Goal: Transaction & Acquisition: Purchase product/service

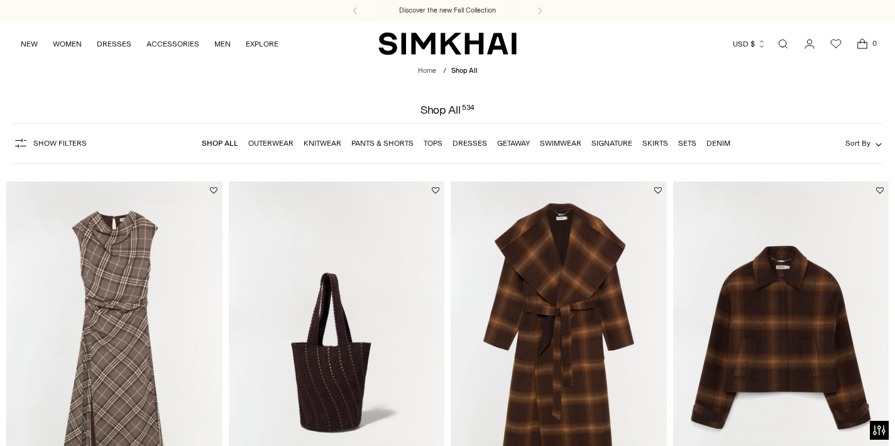
click at [814, 48] on icon "Go to the account page" at bounding box center [809, 44] width 18 height 13
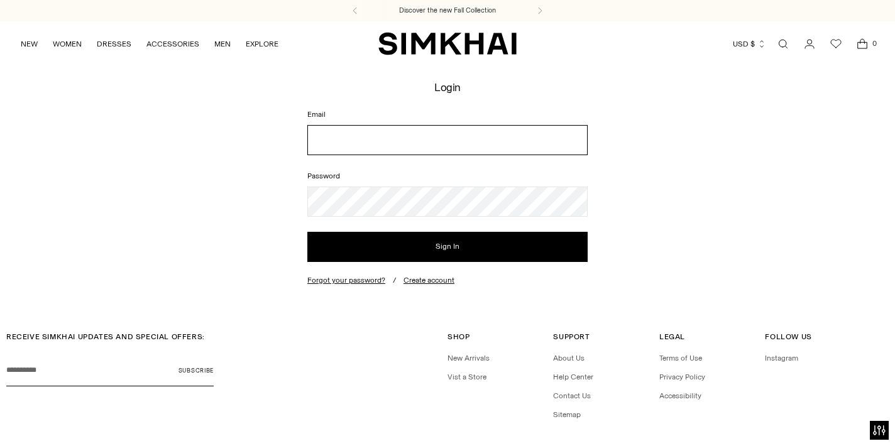
click at [510, 138] on input "Email" at bounding box center [447, 140] width 280 height 30
type input "**********"
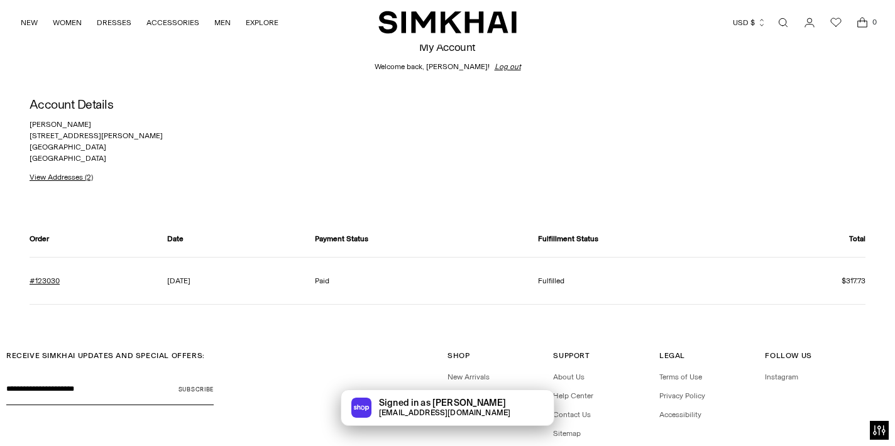
scroll to position [6, 0]
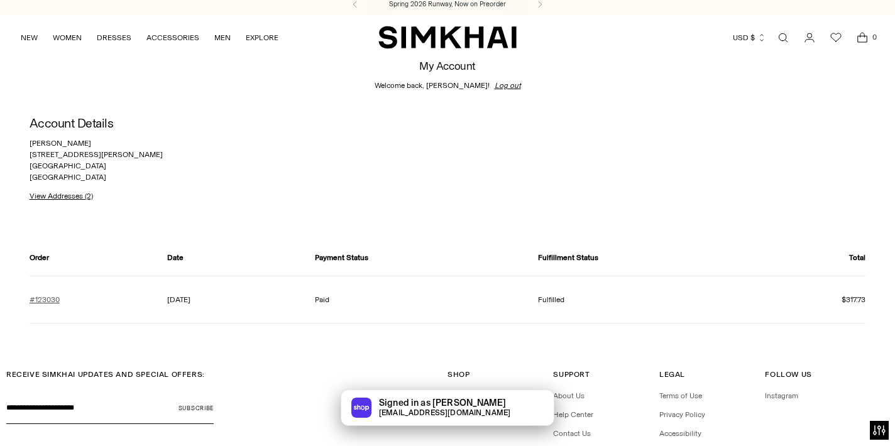
click at [52, 298] on link "#123030" at bounding box center [45, 299] width 30 height 11
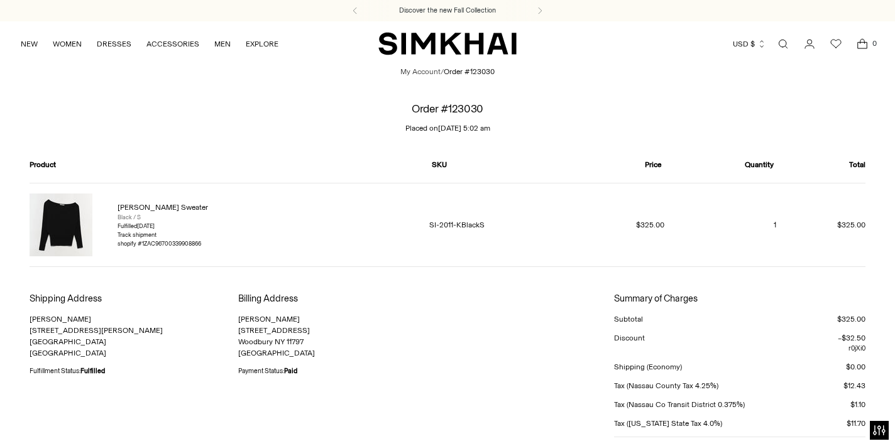
click at [63, 219] on img at bounding box center [61, 225] width 63 height 63
click at [155, 205] on link "Lavina Sweater" at bounding box center [162, 207] width 90 height 9
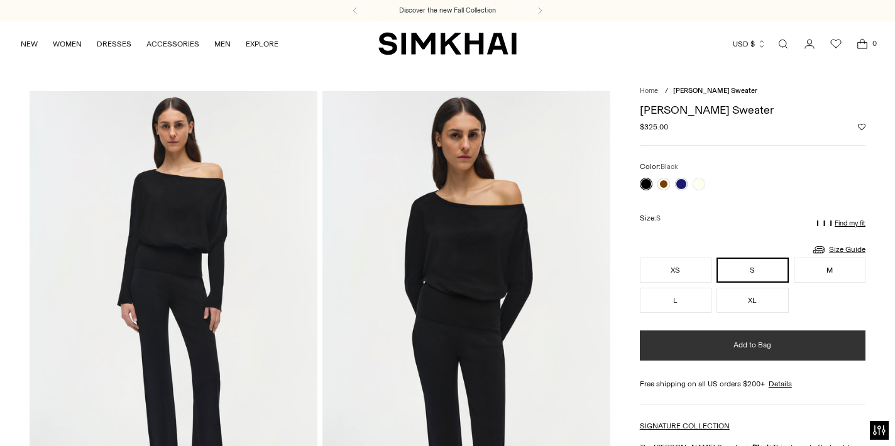
click at [740, 351] on button "Add to Bag" at bounding box center [753, 345] width 226 height 30
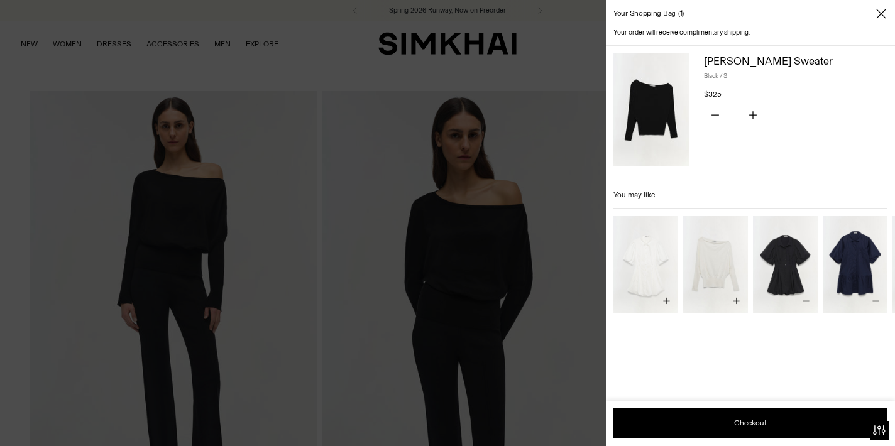
click at [881, 11] on icon "Close" at bounding box center [881, 14] width 10 height 13
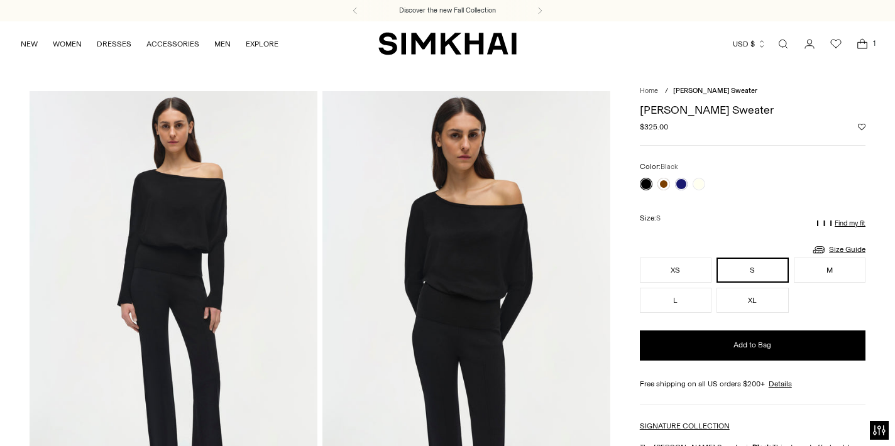
click at [778, 43] on link "Open search modal" at bounding box center [782, 43] width 25 height 25
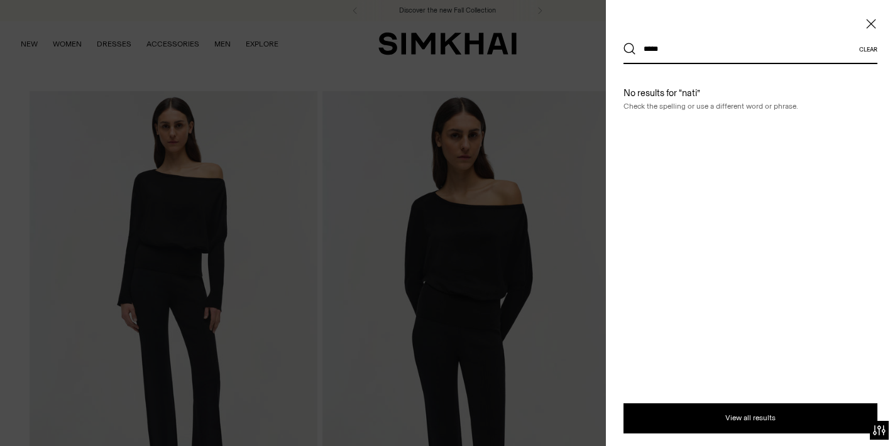
type input "*****"
click at [623, 43] on button "Search" at bounding box center [629, 49] width 13 height 13
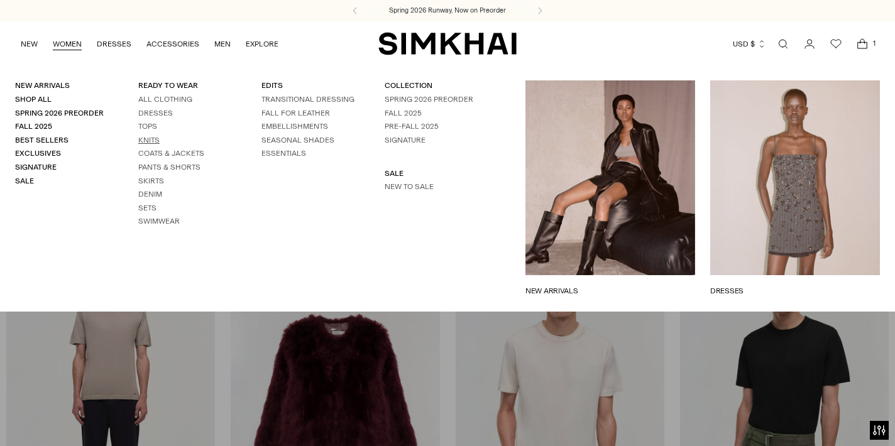
click at [152, 136] on link "Knits" at bounding box center [148, 140] width 21 height 9
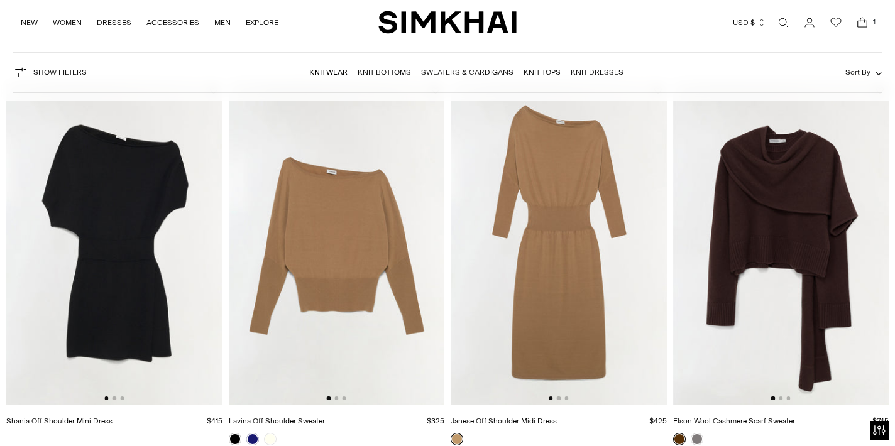
scroll to position [266, 0]
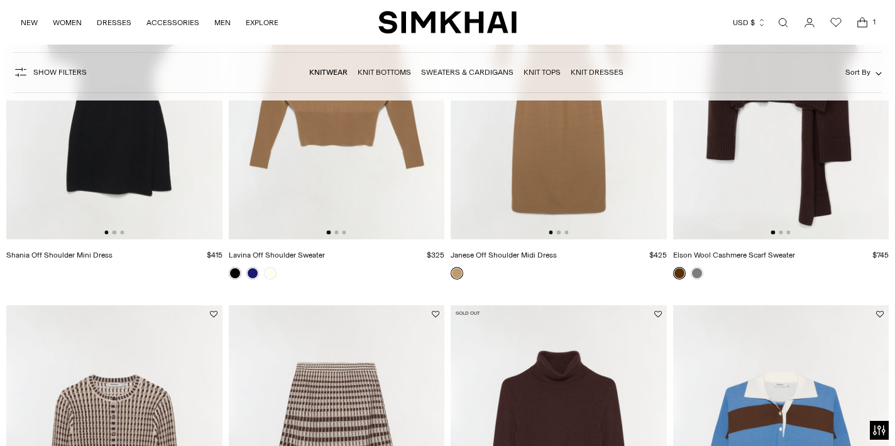
click at [335, 177] on img at bounding box center [337, 78] width 216 height 324
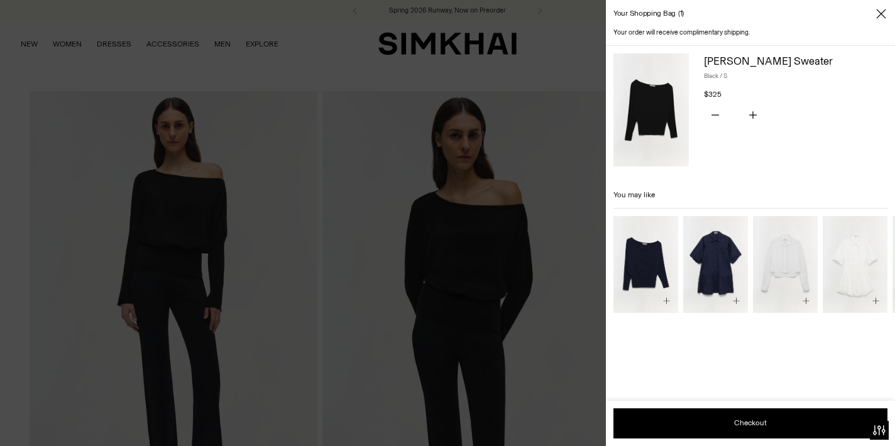
click at [885, 11] on icon "Close" at bounding box center [881, 14] width 10 height 13
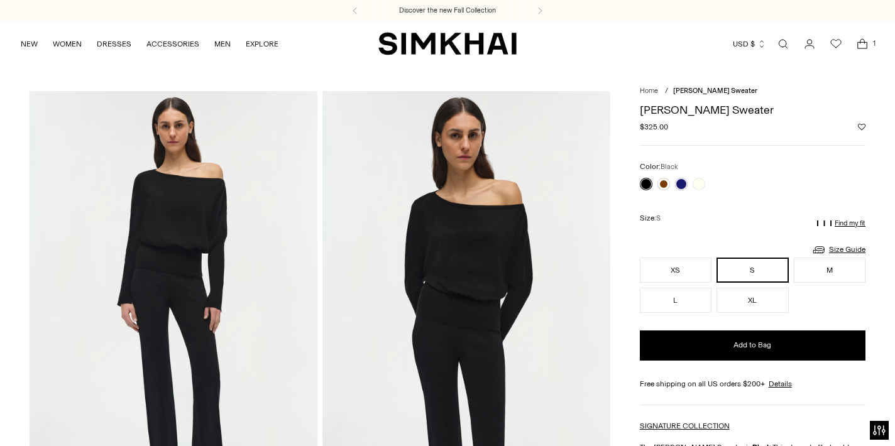
click at [868, 41] on span "1" at bounding box center [873, 43] width 11 height 11
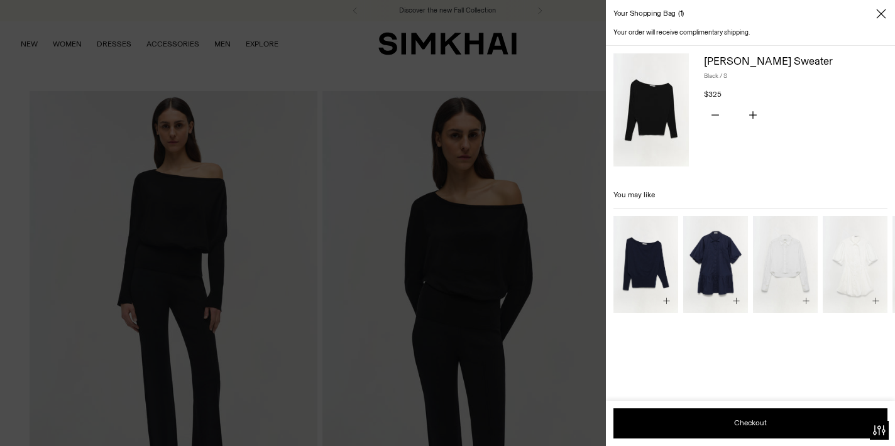
click at [880, 14] on icon "Close" at bounding box center [880, 13] width 9 height 9
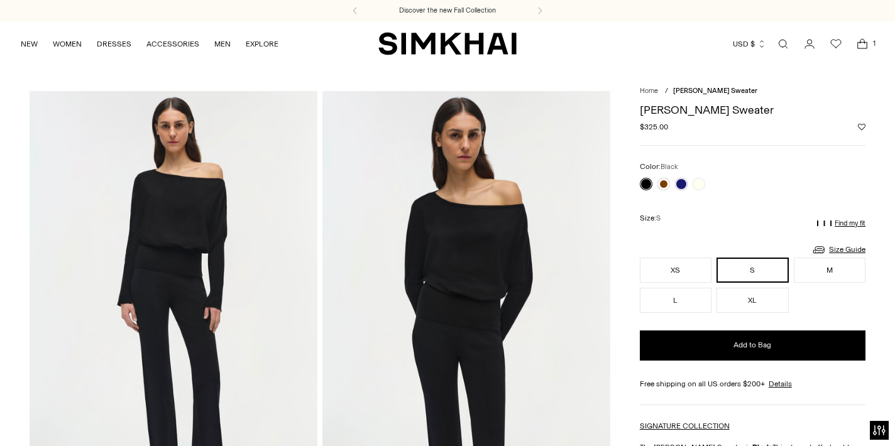
click at [806, 46] on icon "Go to the account page" at bounding box center [809, 44] width 18 height 13
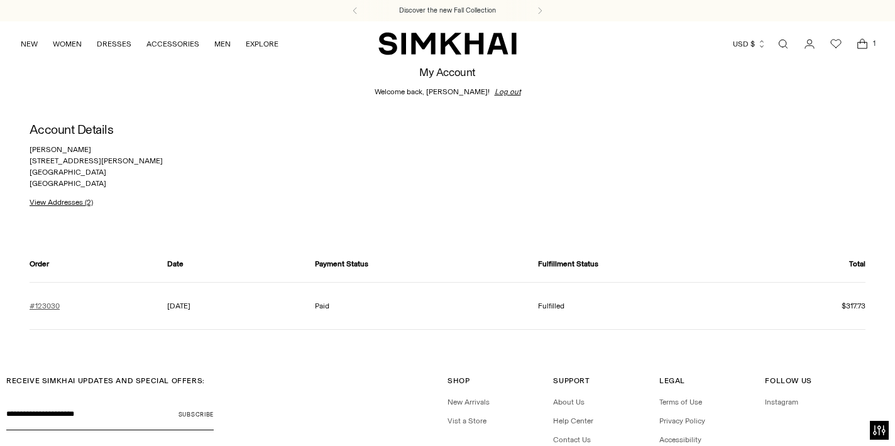
click at [43, 308] on link "#123030" at bounding box center [45, 305] width 30 height 11
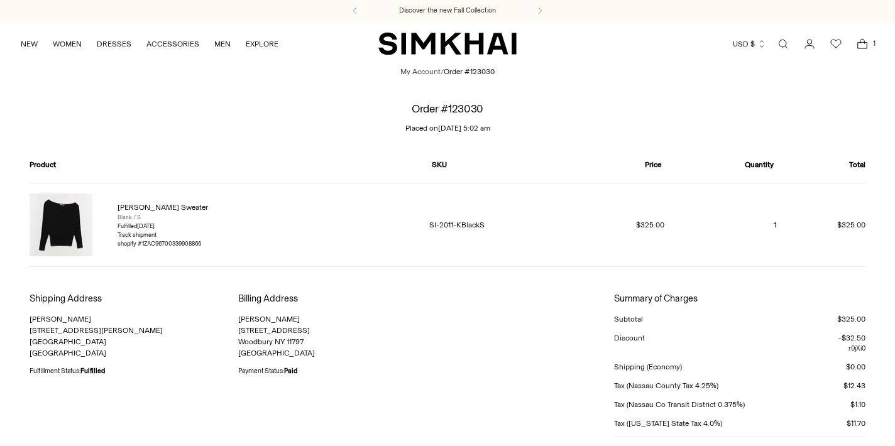
click at [77, 218] on img at bounding box center [61, 225] width 63 height 63
click at [158, 208] on link "[PERSON_NAME] Sweater" at bounding box center [162, 207] width 90 height 9
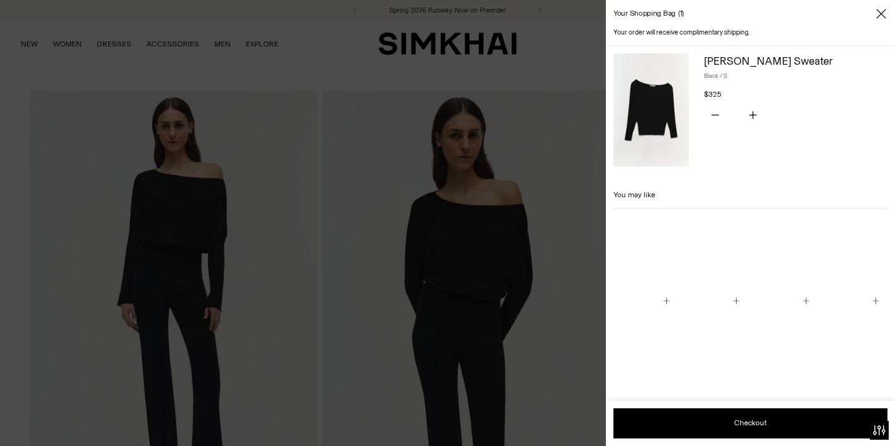
click at [875, 13] on button "Close" at bounding box center [881, 14] width 13 height 13
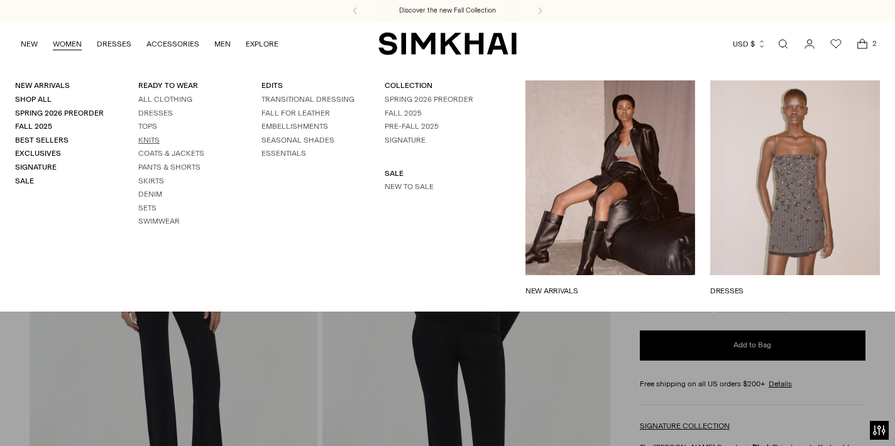
click at [149, 139] on link "Knits" at bounding box center [148, 140] width 21 height 9
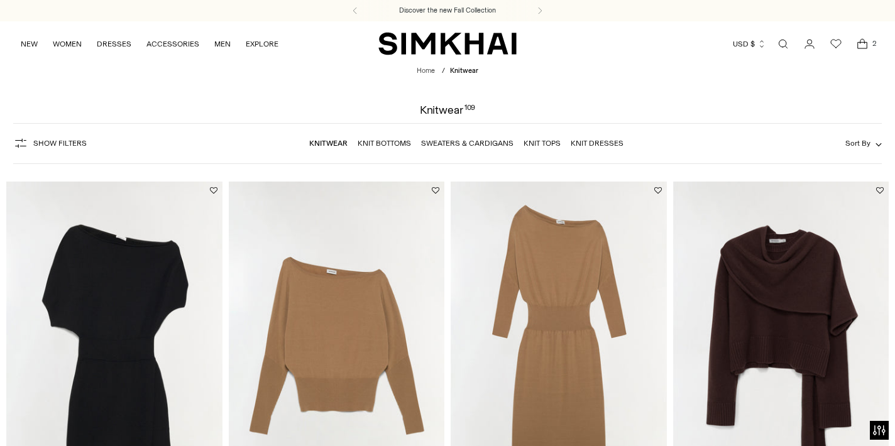
scroll to position [112, 0]
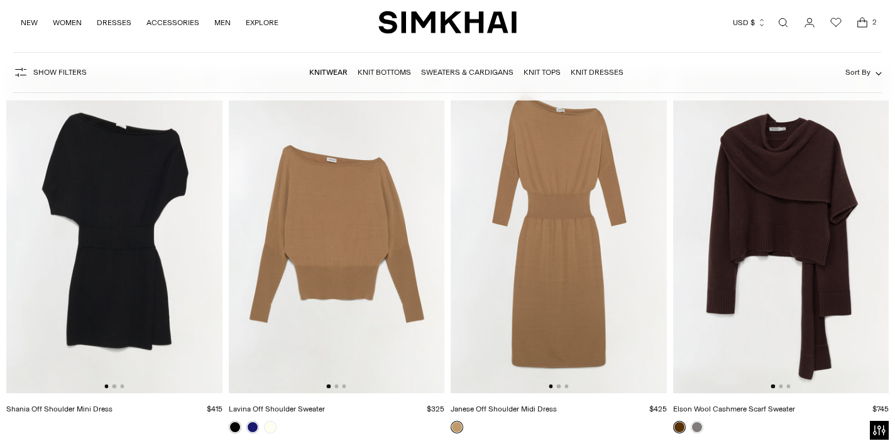
click at [332, 304] on img at bounding box center [337, 232] width 216 height 324
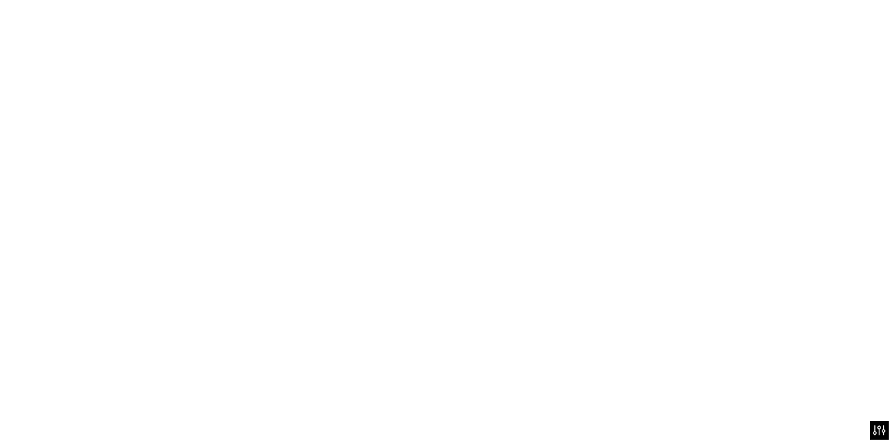
scroll to position [129, 0]
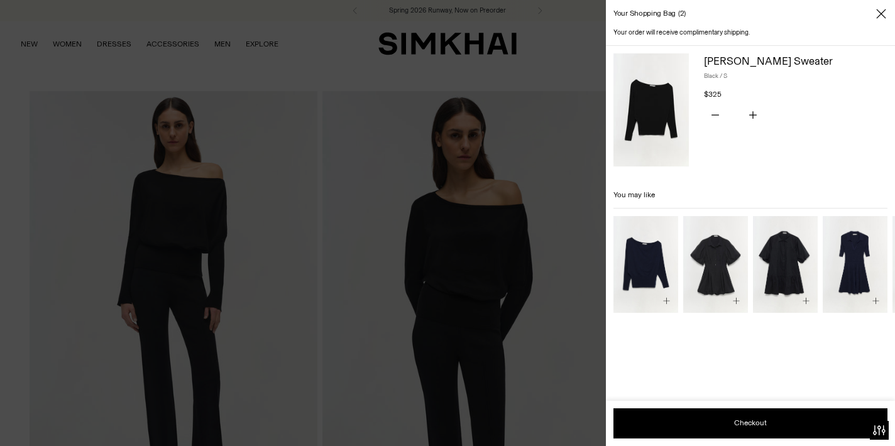
click at [878, 8] on icon "Close" at bounding box center [881, 14] width 10 height 13
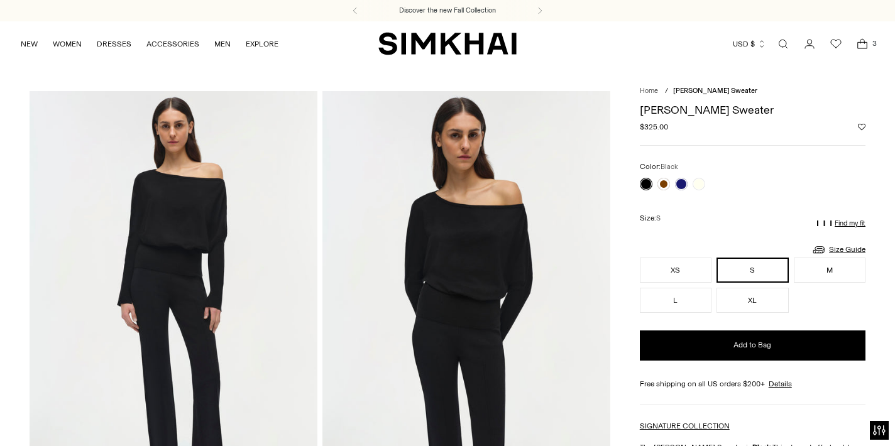
click at [809, 45] on icon "Go to the account page" at bounding box center [809, 44] width 18 height 13
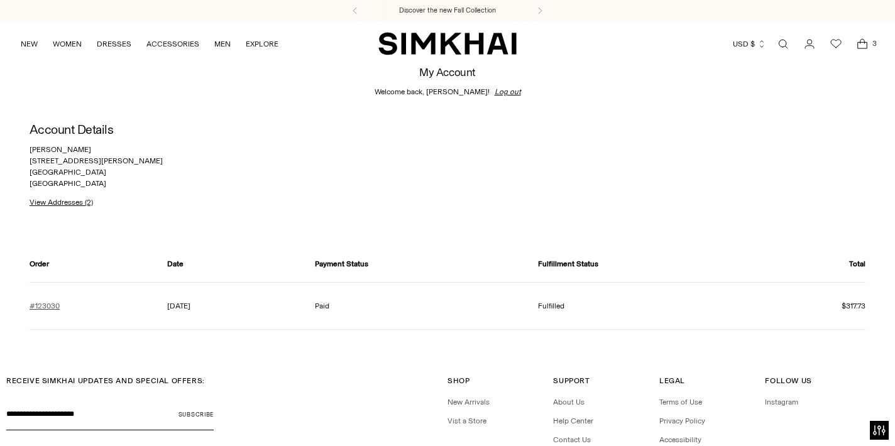
click at [41, 305] on link "#123030" at bounding box center [45, 305] width 30 height 11
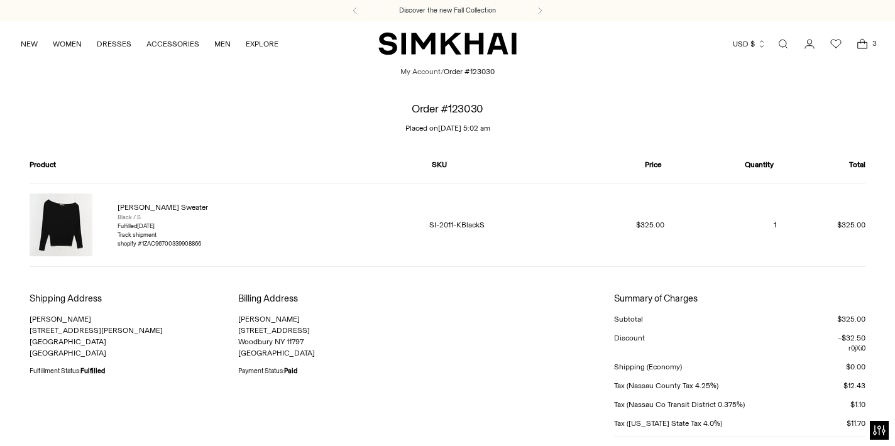
click at [58, 222] on img at bounding box center [61, 225] width 63 height 63
click at [128, 209] on link "[PERSON_NAME] Sweater" at bounding box center [162, 207] width 90 height 9
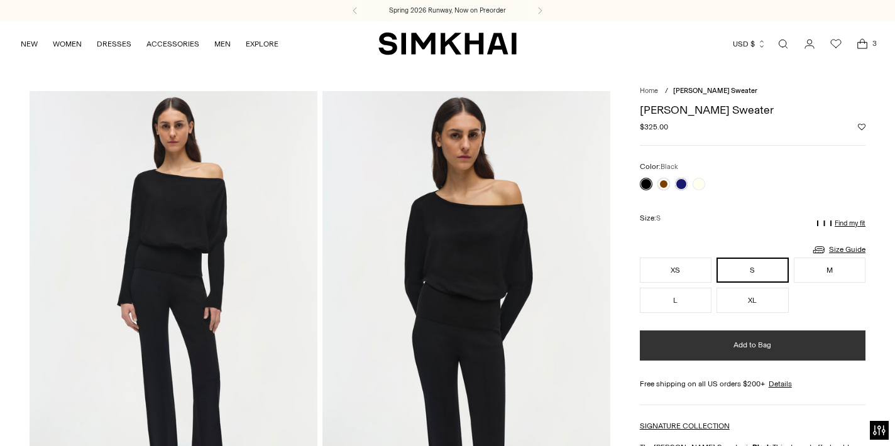
click at [745, 344] on span "Add to Bag" at bounding box center [752, 345] width 38 height 11
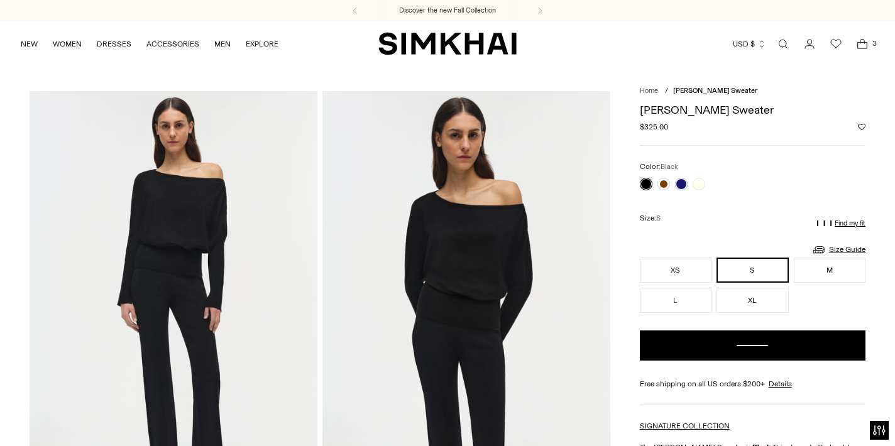
click at [647, 184] on link at bounding box center [646, 184] width 13 height 13
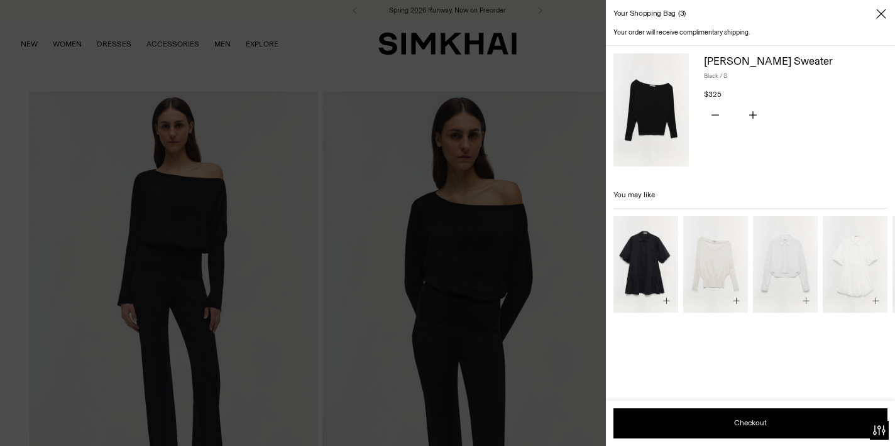
click at [885, 10] on icon "Close" at bounding box center [881, 14] width 10 height 13
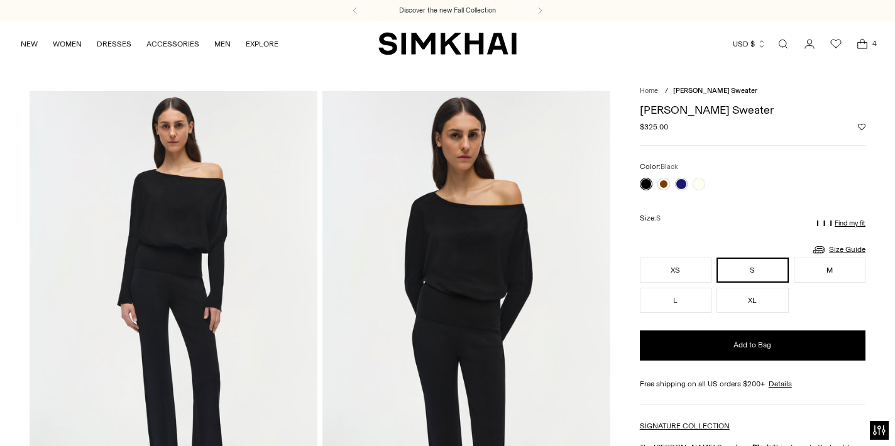
click at [814, 45] on icon "Go to the account page" at bounding box center [809, 44] width 18 height 13
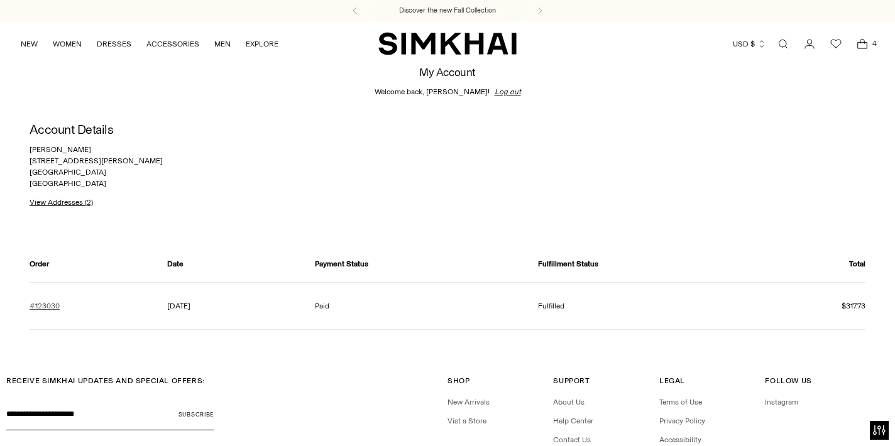
click at [43, 302] on link "#123030" at bounding box center [45, 305] width 30 height 11
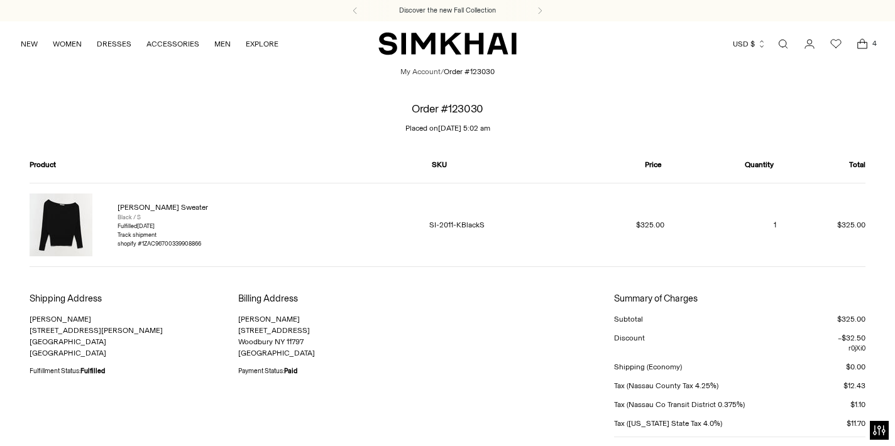
click at [146, 203] on link "[PERSON_NAME] Sweater" at bounding box center [162, 207] width 90 height 9
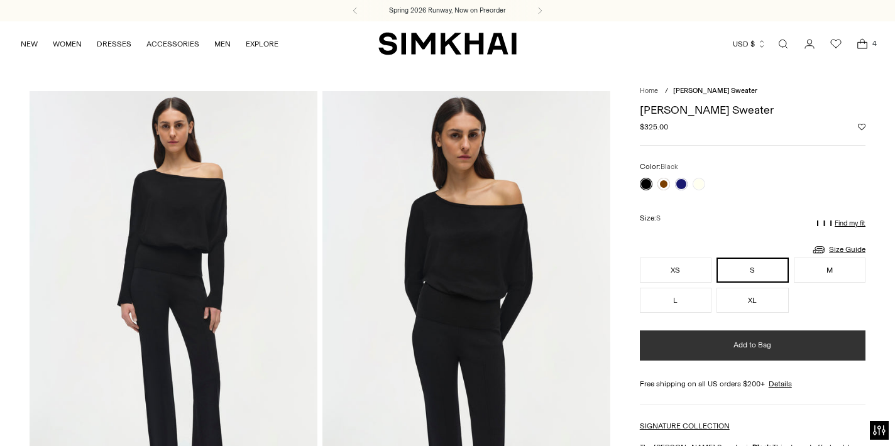
click at [741, 342] on span "Add to Bag" at bounding box center [752, 345] width 38 height 11
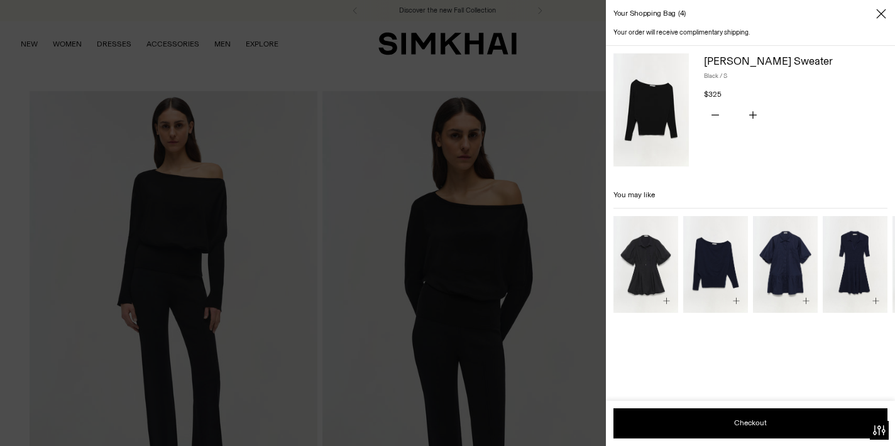
click at [879, 14] on icon "Close" at bounding box center [880, 13] width 9 height 9
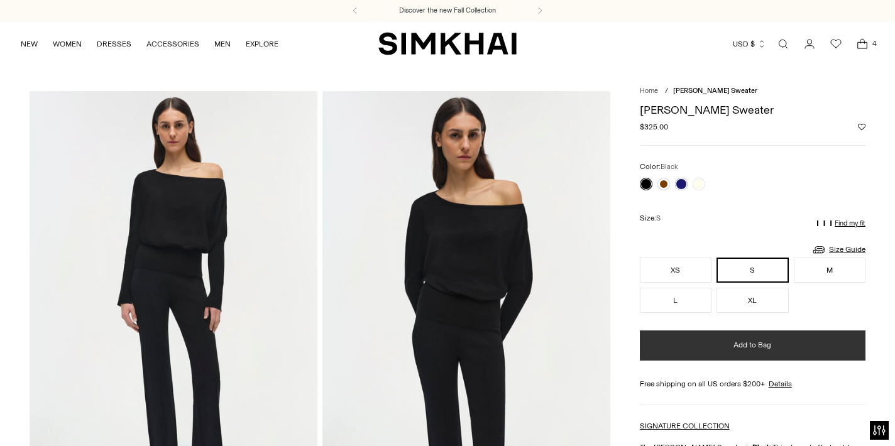
click at [719, 336] on button "Add to Bag" at bounding box center [753, 345] width 226 height 30
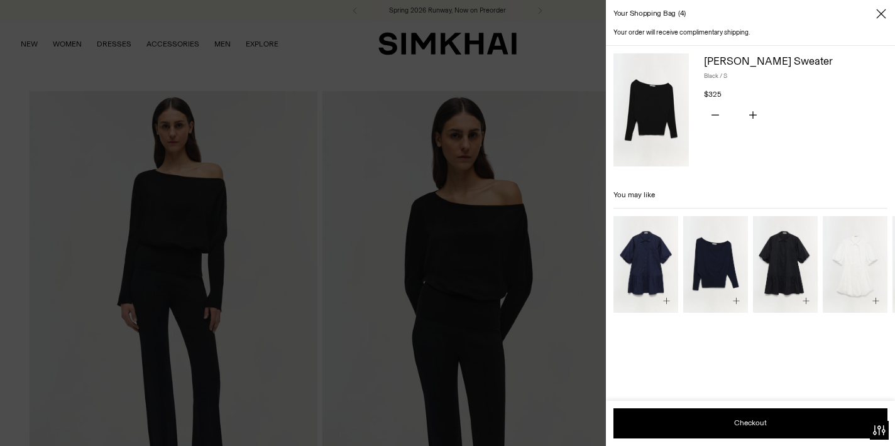
click at [873, 16] on div "Your shopping bag 4" at bounding box center [750, 14] width 289 height 28
click at [885, 13] on icon "Close" at bounding box center [881, 14] width 10 height 13
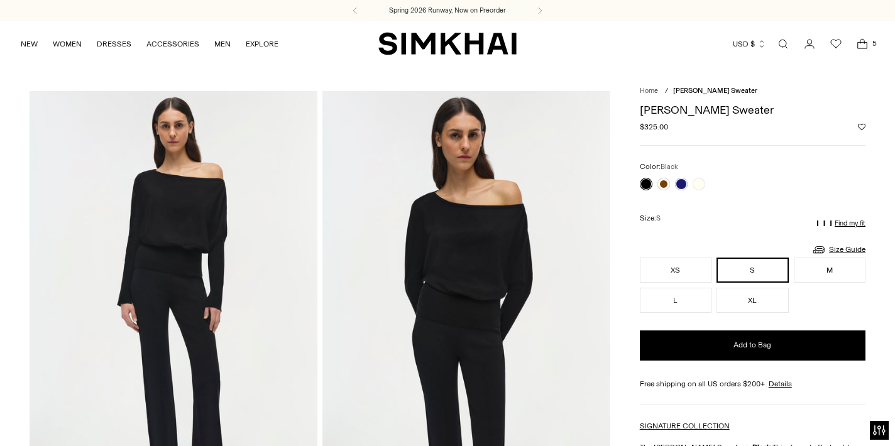
click at [806, 44] on icon "Go to the account page" at bounding box center [809, 44] width 18 height 13
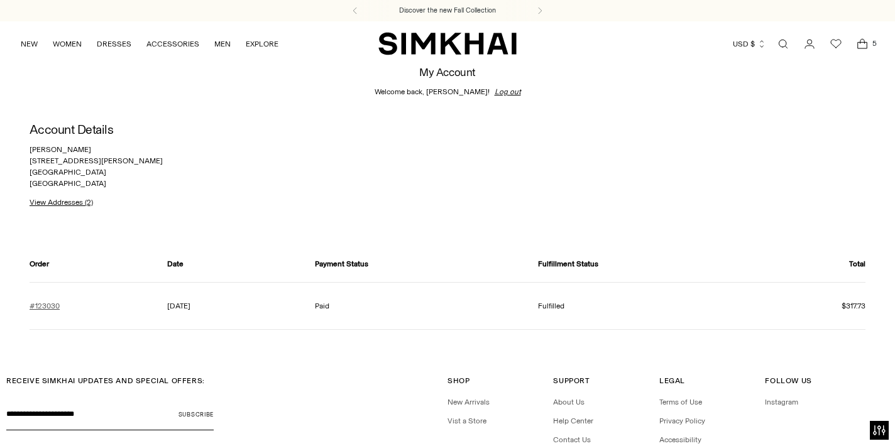
click at [41, 306] on link "#123030" at bounding box center [45, 305] width 30 height 11
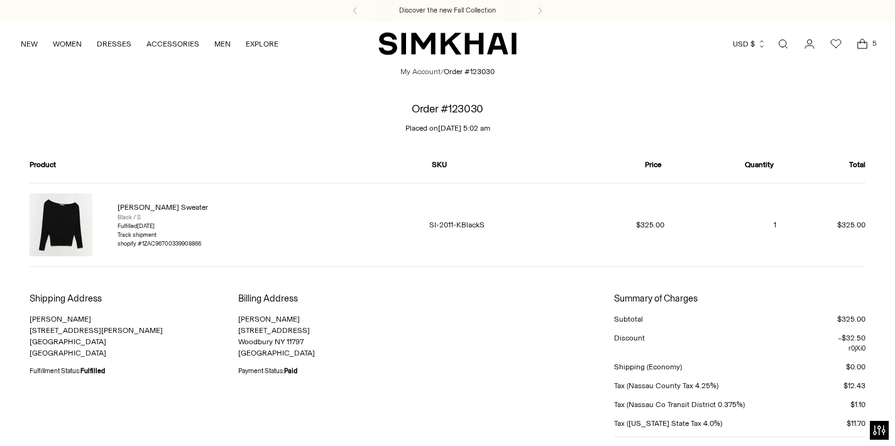
click at [151, 207] on link "[PERSON_NAME] Sweater" at bounding box center [162, 207] width 90 height 9
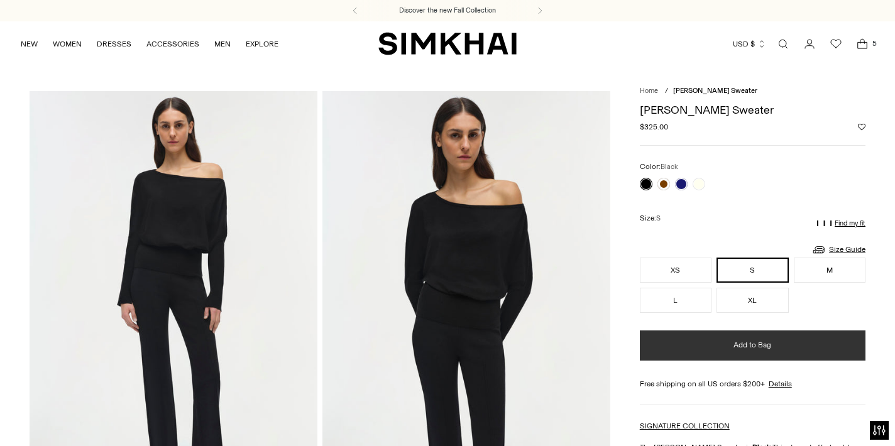
click at [713, 339] on button "Add to Bag" at bounding box center [753, 345] width 226 height 30
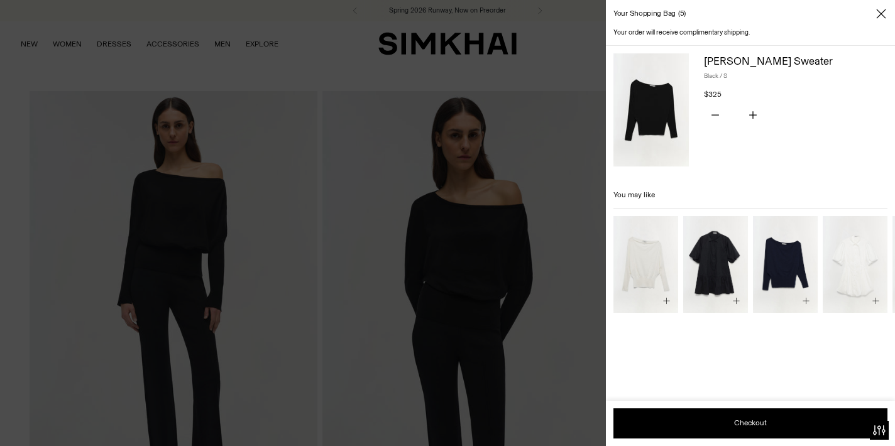
click at [880, 16] on icon "Close" at bounding box center [881, 14] width 10 height 13
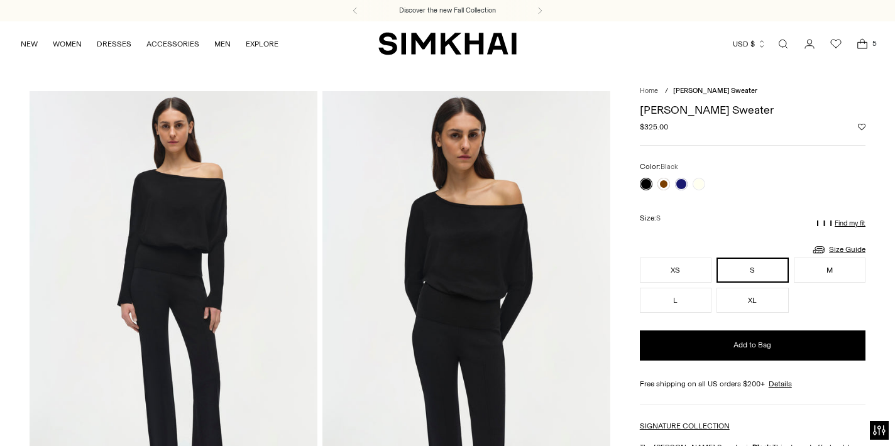
click at [866, 45] on icon "Open cart modal" at bounding box center [862, 44] width 18 height 13
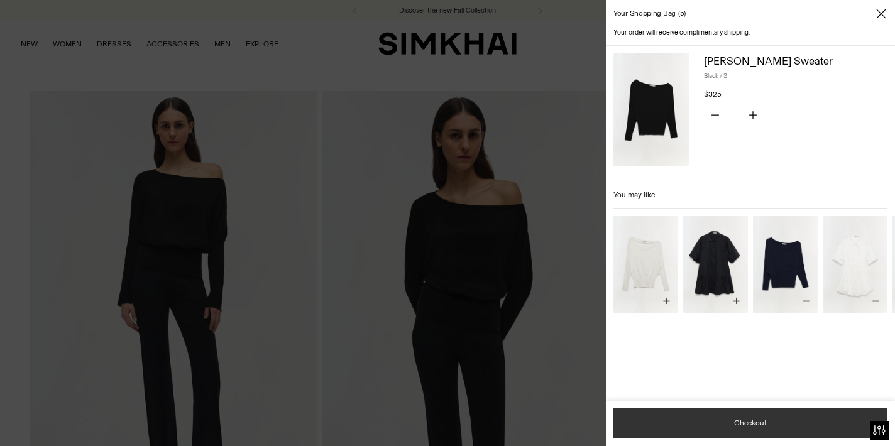
click at [706, 423] on button "Checkout" at bounding box center [750, 423] width 274 height 30
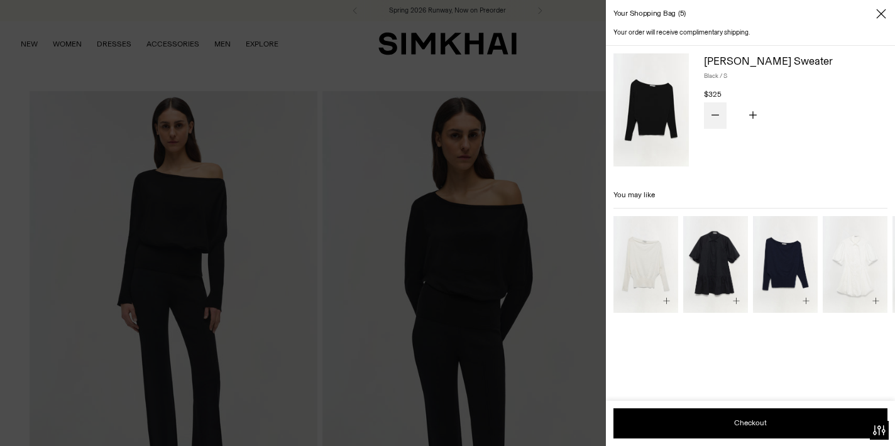
click at [713, 117] on icon "Subtract product quantity" at bounding box center [715, 115] width 8 height 8
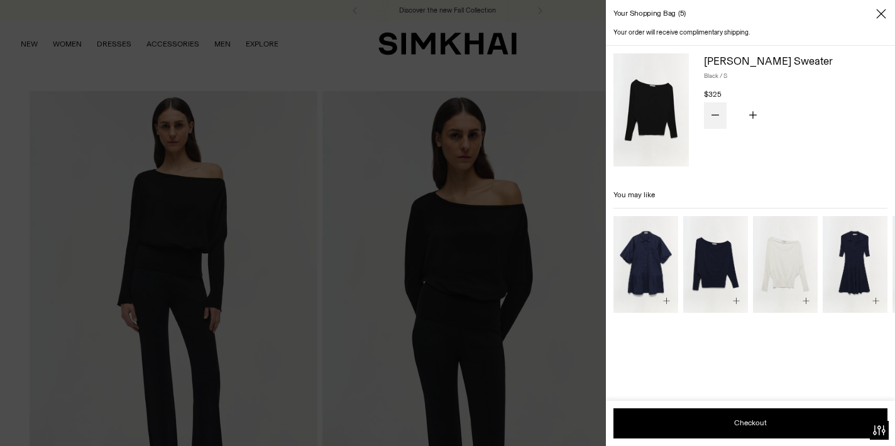
click at [714, 116] on icon "Subtract product quantity" at bounding box center [715, 115] width 8 height 8
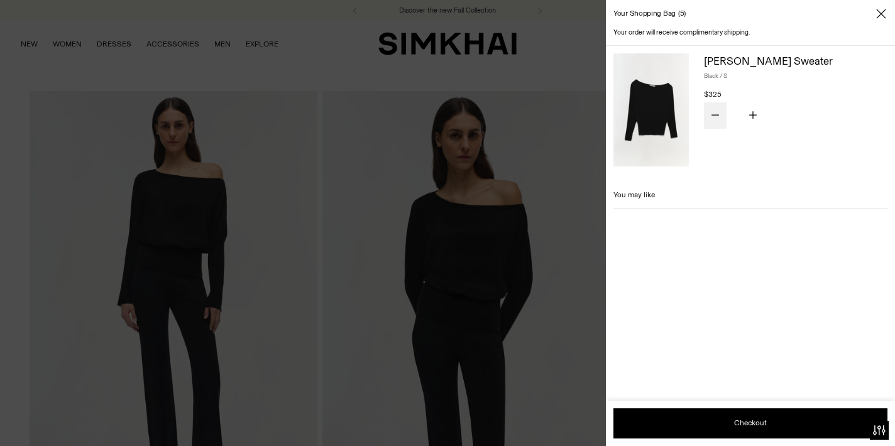
click at [714, 116] on icon "Subtract product quantity" at bounding box center [715, 115] width 8 height 8
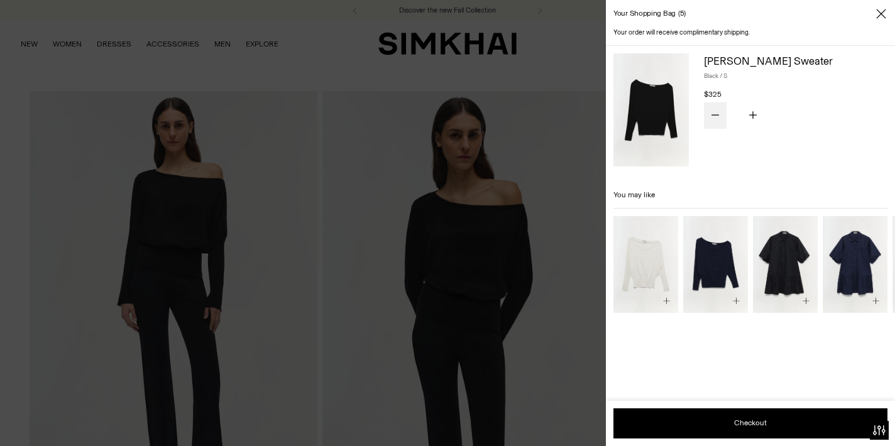
click at [714, 116] on icon "Subtract product quantity" at bounding box center [715, 115] width 8 height 8
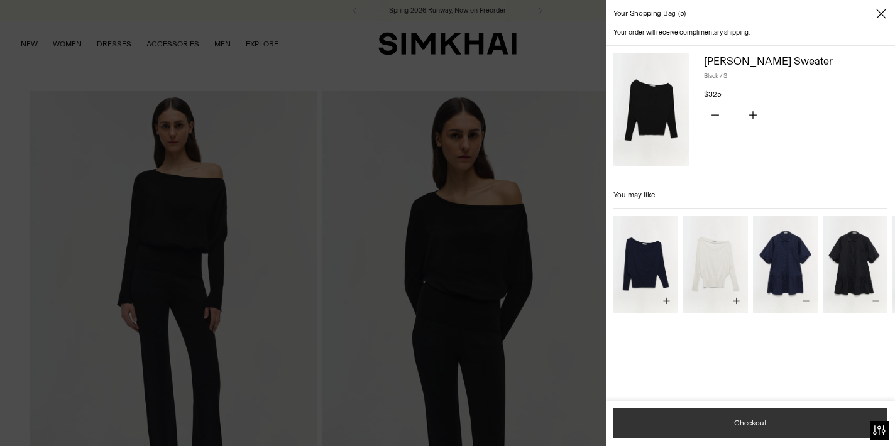
click at [736, 415] on button "Checkout" at bounding box center [750, 423] width 274 height 30
